Goal: Information Seeking & Learning: Learn about a topic

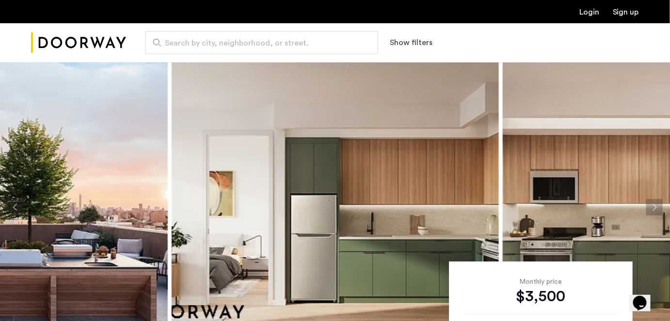
scroll to position [44, 0]
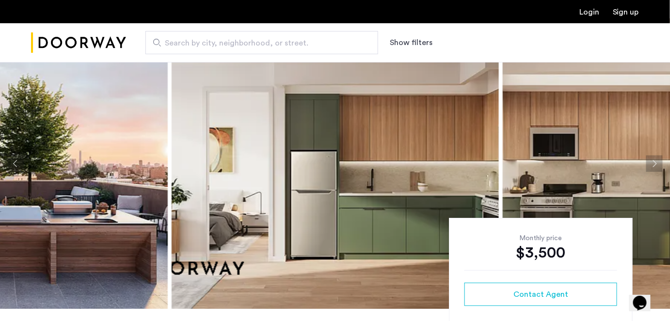
click at [358, 117] on img at bounding box center [335, 163] width 327 height 291
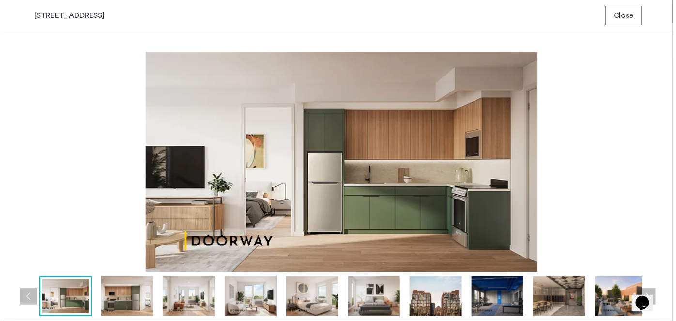
scroll to position [0, 0]
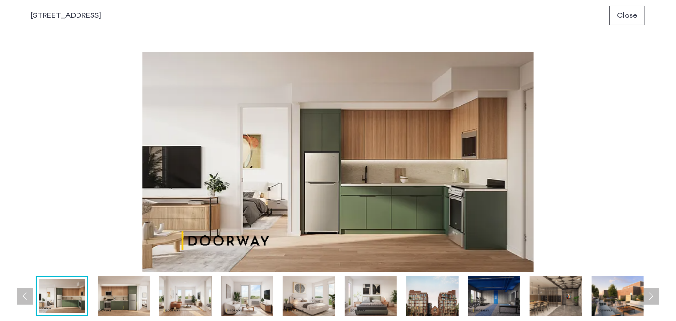
click at [124, 301] on img at bounding box center [124, 297] width 52 height 40
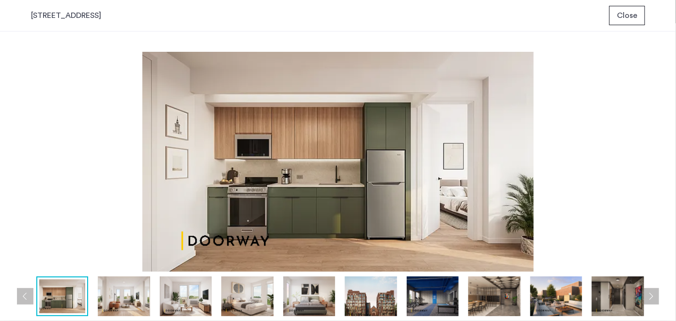
click at [187, 301] on img at bounding box center [186, 297] width 52 height 40
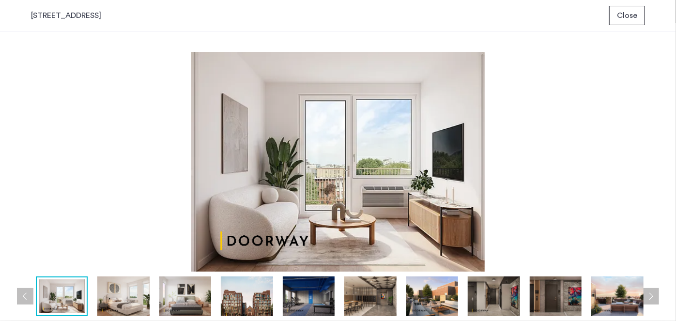
click at [221, 297] on img at bounding box center [247, 297] width 52 height 40
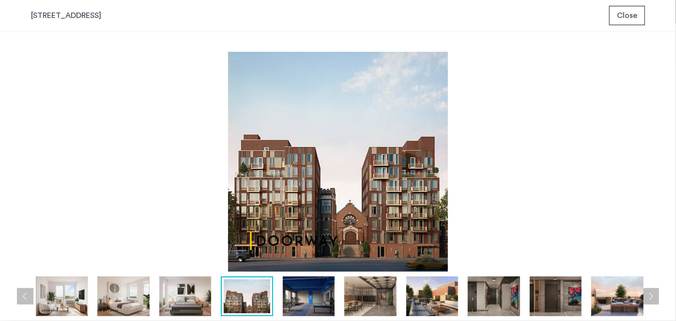
click at [258, 294] on img at bounding box center [247, 297] width 47 height 34
click at [297, 294] on img at bounding box center [309, 297] width 52 height 40
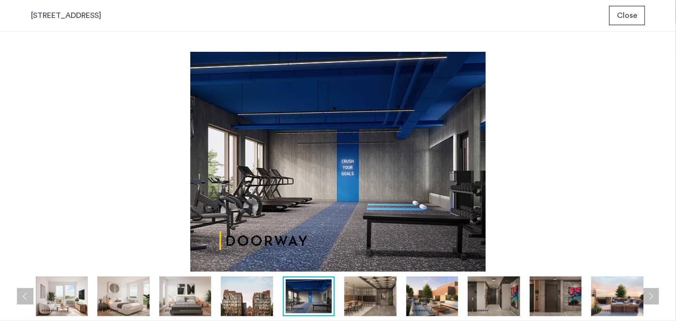
drag, startPoint x: 349, startPoint y: 286, endPoint x: 375, endPoint y: 287, distance: 25.7
click at [355, 286] on img at bounding box center [370, 297] width 52 height 40
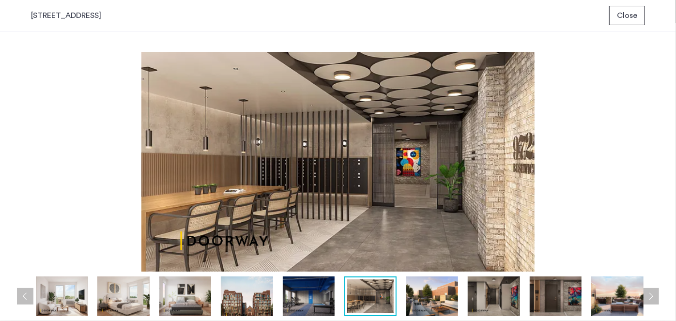
click at [637, 13] on span "Close" at bounding box center [627, 16] width 20 height 12
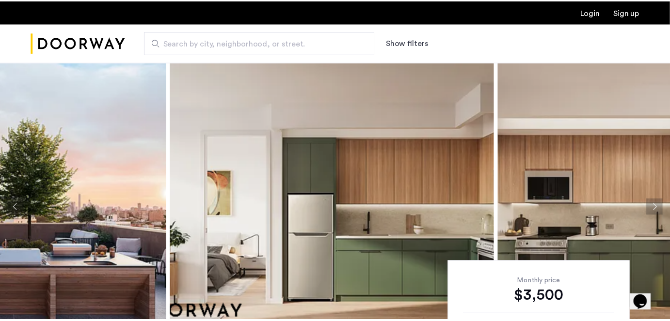
scroll to position [44, 0]
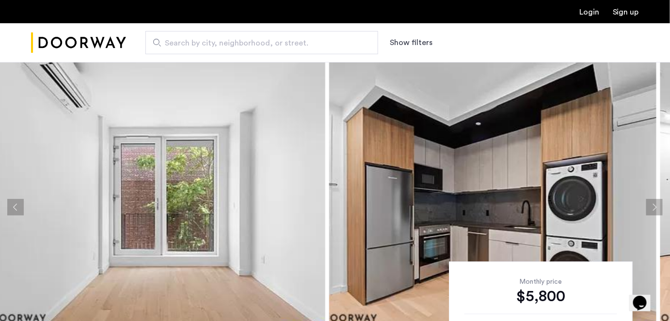
drag, startPoint x: 409, startPoint y: 160, endPoint x: 214, endPoint y: 135, distance: 196.8
click at [214, 135] on img at bounding box center [161, 207] width 327 height 291
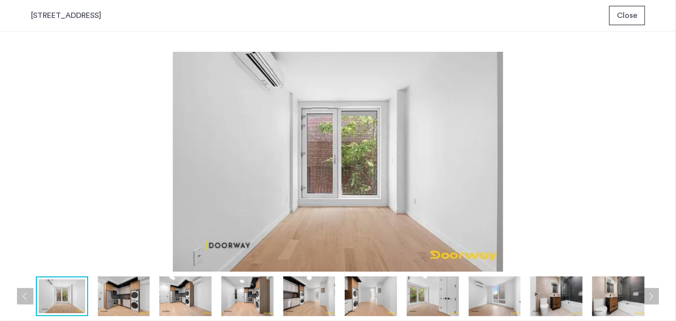
click at [125, 297] on img at bounding box center [124, 297] width 52 height 40
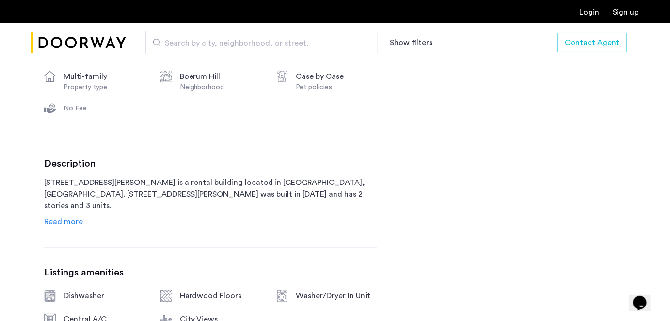
scroll to position [528, 0]
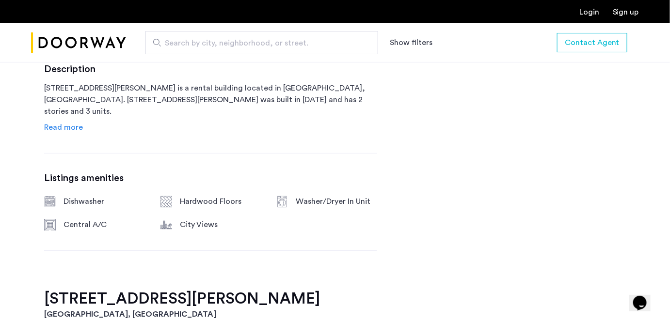
drag, startPoint x: 73, startPoint y: 136, endPoint x: 77, endPoint y: 132, distance: 5.5
click at [75, 135] on div "[STREET_ADDRESS][PERSON_NAME] 1 months free $6,500 - Gross $5,958.33 - Net Effe…" at bounding box center [210, 57] width 333 height 465
click at [78, 129] on span "Read more" at bounding box center [63, 128] width 39 height 8
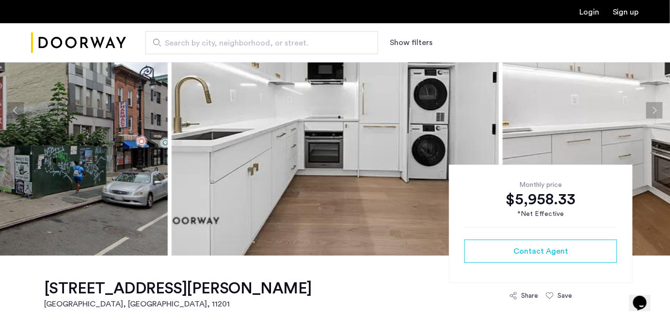
scroll to position [132, 0]
